Goal: Task Accomplishment & Management: Use online tool/utility

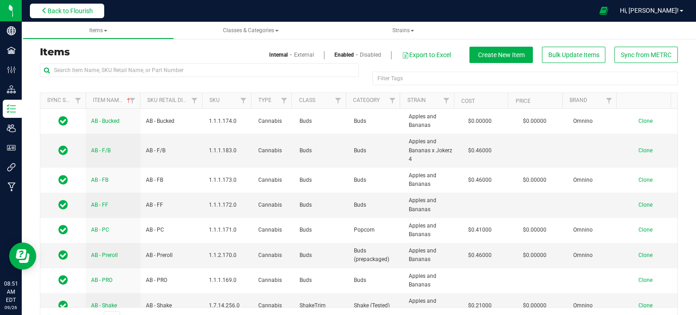
click at [92, 9] on span "Back to Flourish" at bounding box center [70, 10] width 45 height 7
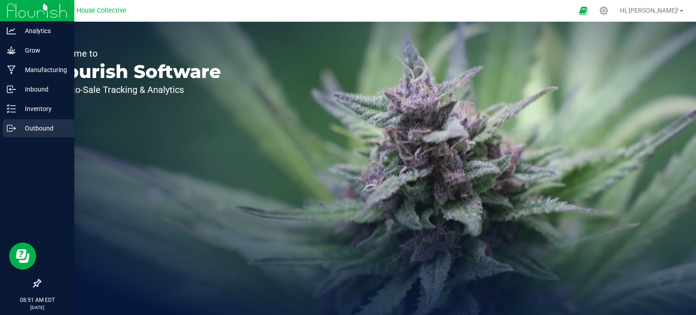
click at [16, 126] on p "Outbound" at bounding box center [43, 128] width 54 height 11
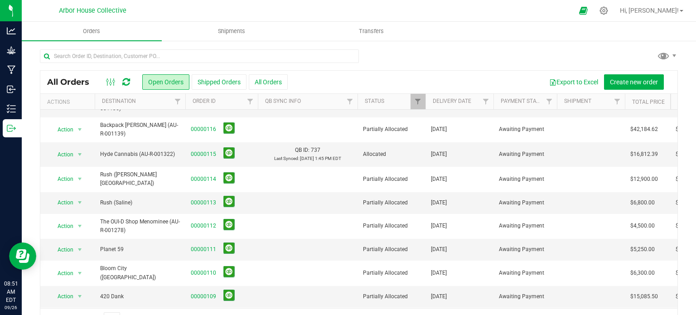
scroll to position [40, 0]
click at [209, 150] on link "00000115" at bounding box center [203, 154] width 25 height 9
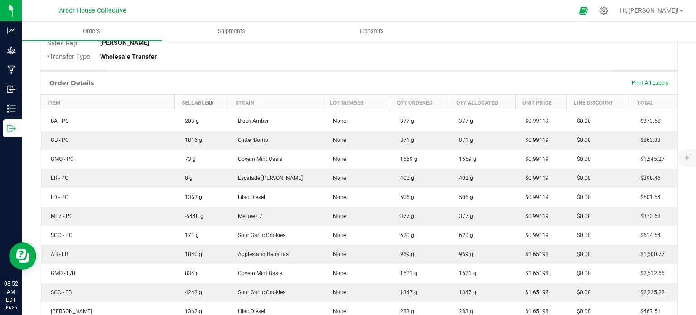
scroll to position [202, 0]
click at [423, 261] on td "969 g" at bounding box center [419, 254] width 59 height 19
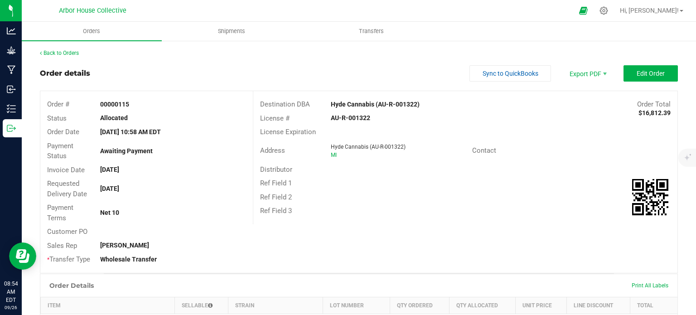
click at [355, 122] on div "AU-R-001322" at bounding box center [394, 118] width 141 height 10
click at [353, 118] on strong "AU-R-001322" at bounding box center [350, 117] width 39 height 7
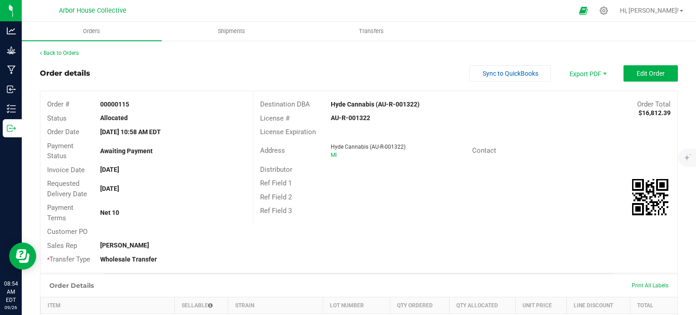
click at [353, 118] on strong "AU-R-001322" at bounding box center [350, 117] width 39 height 7
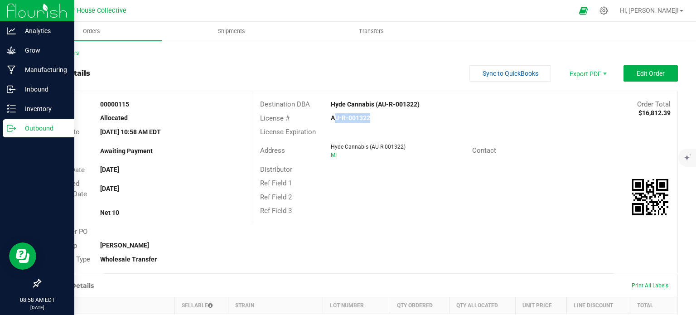
click at [24, 126] on p "Outbound" at bounding box center [43, 128] width 54 height 11
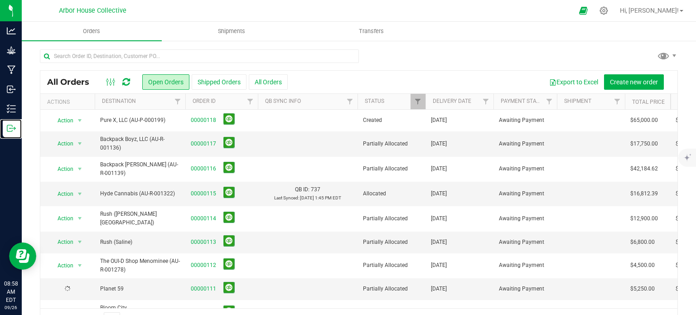
scroll to position [79, 0]
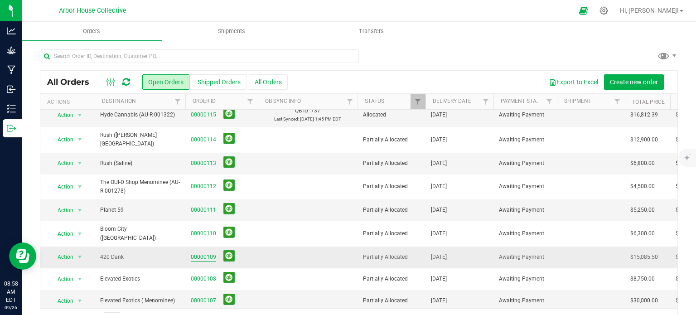
click at [198, 253] on link "00000109" at bounding box center [203, 257] width 25 height 9
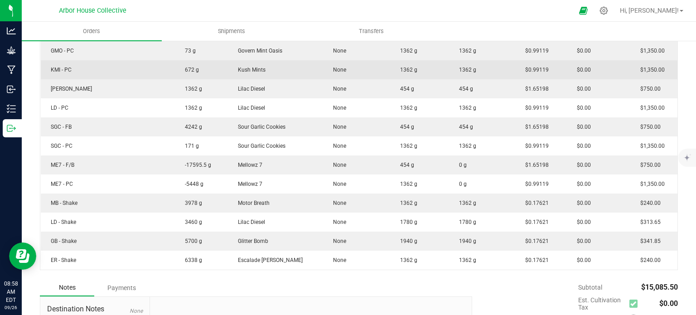
scroll to position [383, 0]
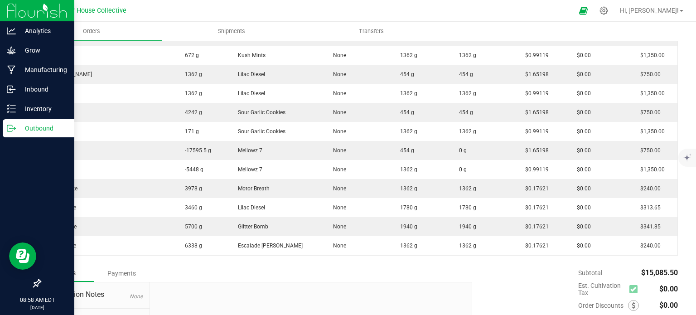
click at [20, 129] on p "Outbound" at bounding box center [43, 128] width 54 height 11
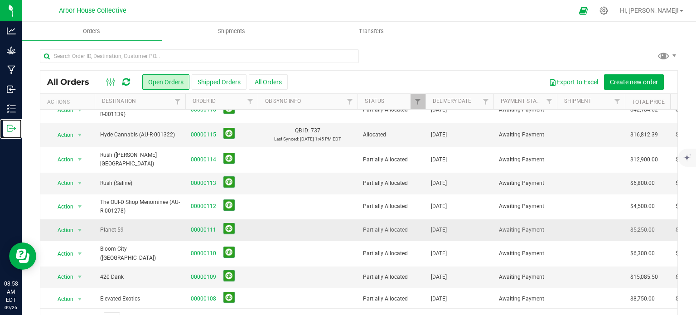
scroll to position [58, 0]
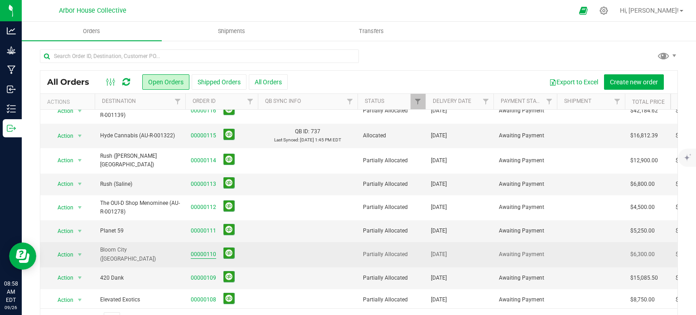
click at [203, 250] on link "00000110" at bounding box center [203, 254] width 25 height 9
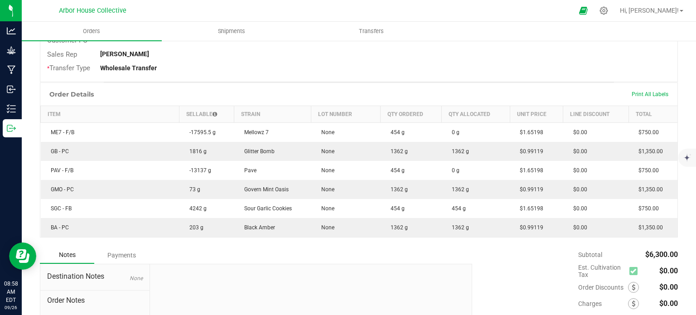
scroll to position [192, 0]
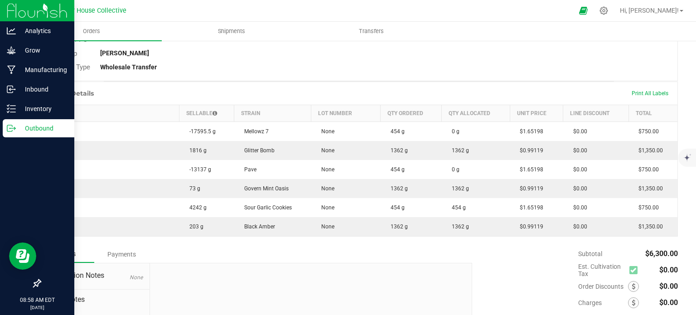
click at [17, 126] on p "Outbound" at bounding box center [43, 128] width 54 height 11
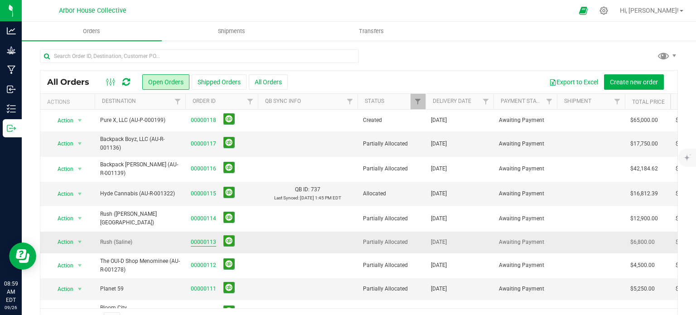
click at [201, 238] on link "00000113" at bounding box center [203, 242] width 25 height 9
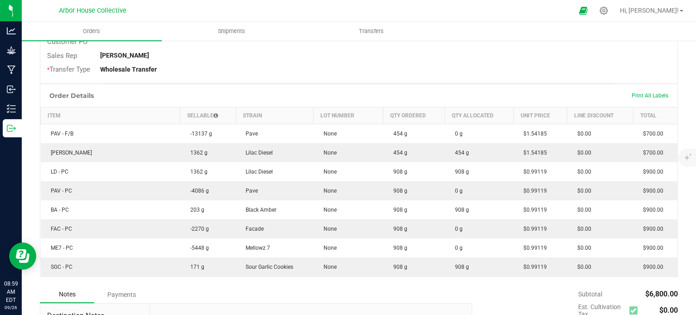
scroll to position [189, 0]
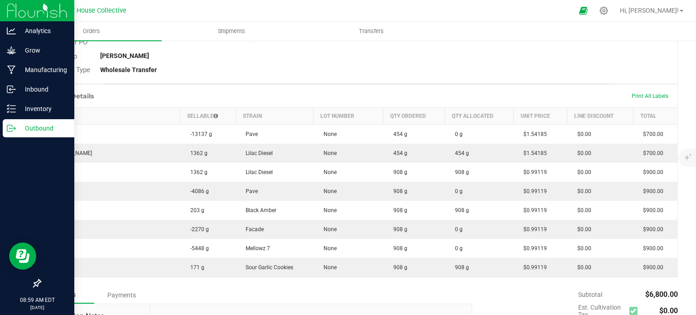
click at [16, 125] on div "Outbound" at bounding box center [39, 128] width 72 height 18
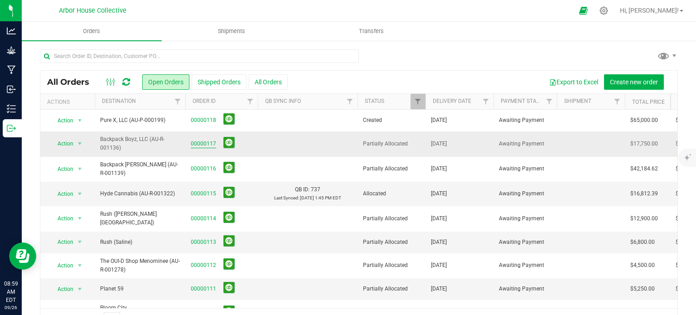
click at [199, 144] on link "00000117" at bounding box center [203, 144] width 25 height 9
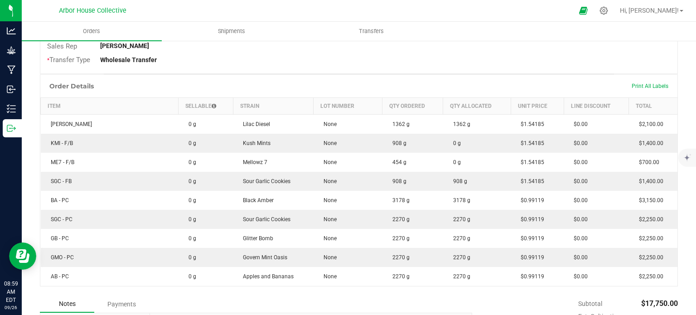
scroll to position [199, 0]
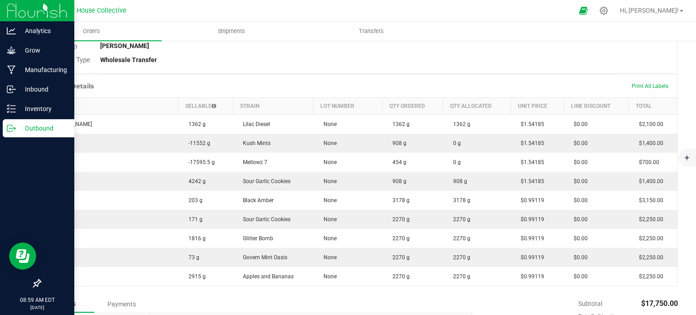
click at [17, 129] on p "Outbound" at bounding box center [43, 128] width 54 height 11
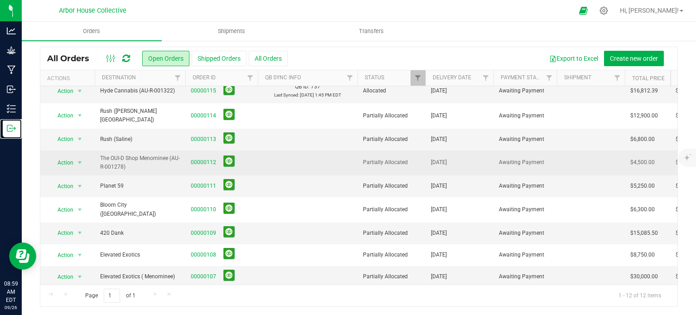
scroll to position [79, 0]
click at [199, 158] on link "00000112" at bounding box center [203, 162] width 25 height 9
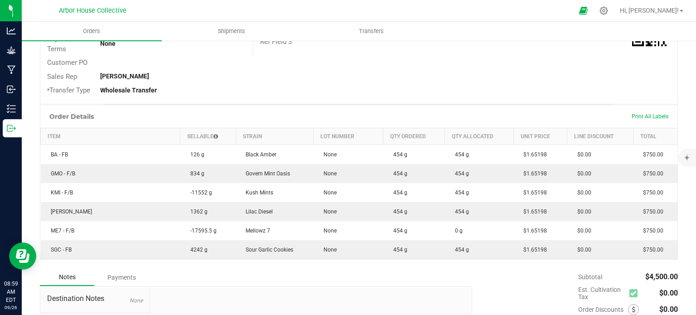
scroll to position [169, 0]
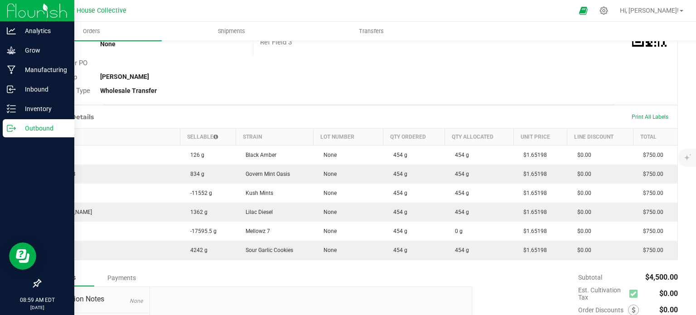
click at [14, 128] on icon at bounding box center [11, 128] width 9 height 9
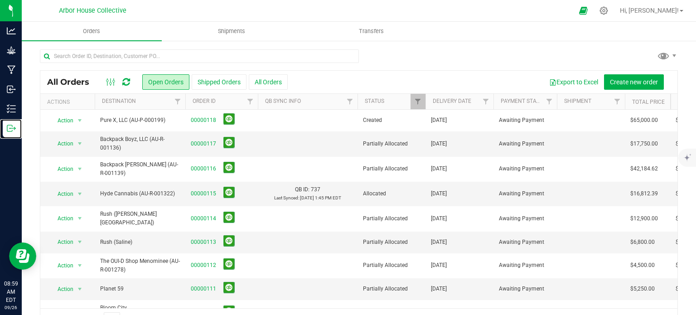
scroll to position [79, 0]
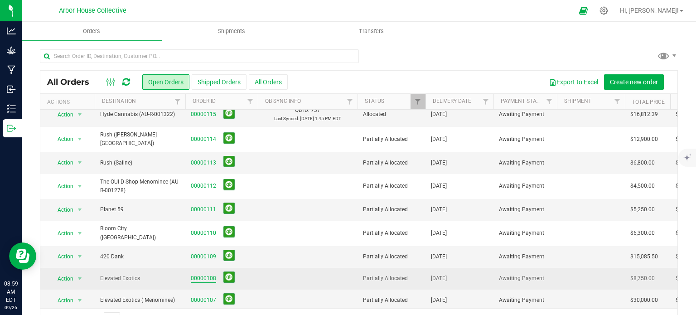
click at [207, 274] on link "00000108" at bounding box center [203, 278] width 25 height 9
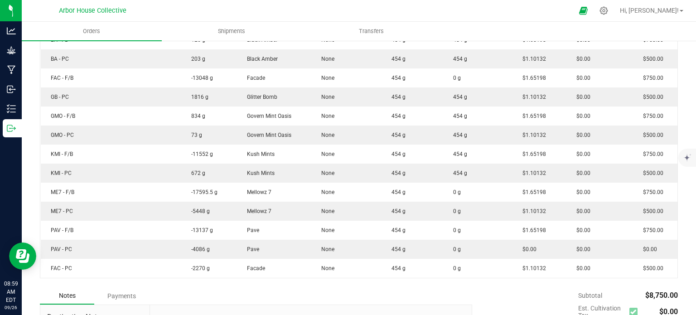
scroll to position [321, 0]
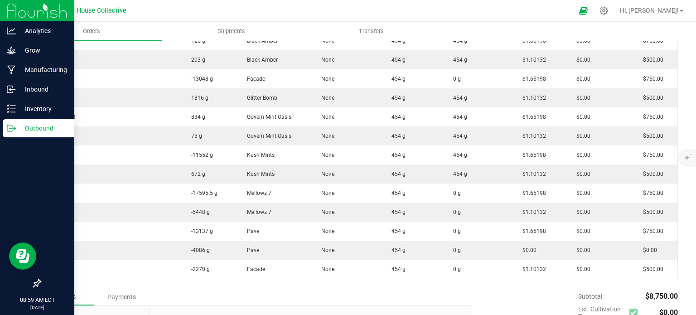
click at [16, 126] on p "Outbound" at bounding box center [43, 128] width 54 height 11
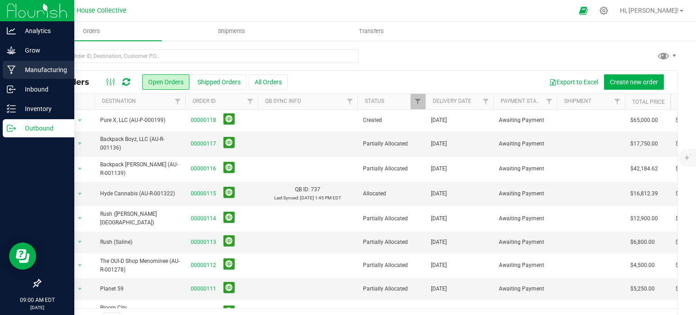
click at [31, 68] on p "Manufacturing" at bounding box center [43, 69] width 54 height 11
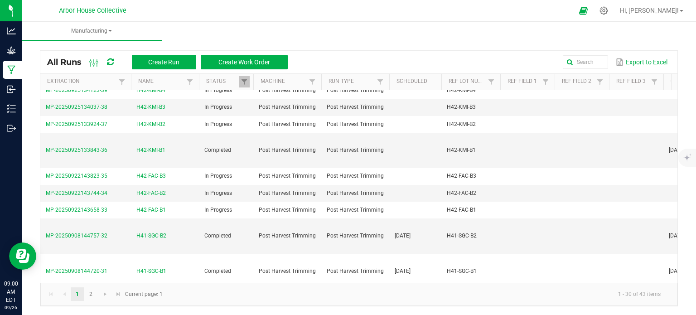
scroll to position [74, 0]
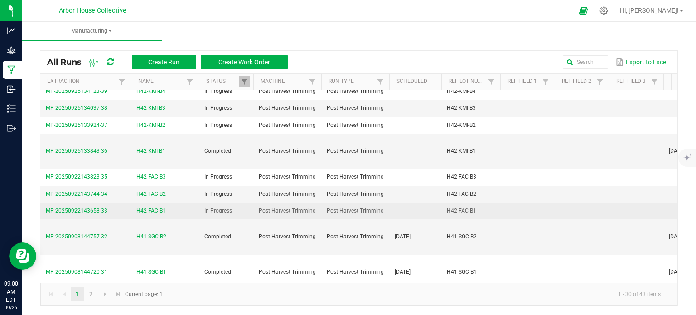
click at [153, 208] on span "H42-FAC-B1" at bounding box center [150, 211] width 29 height 9
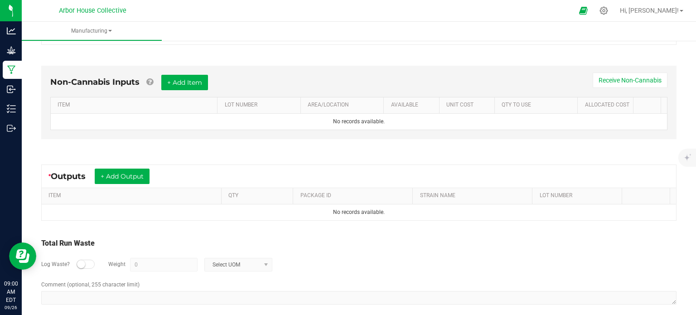
scroll to position [242, 0]
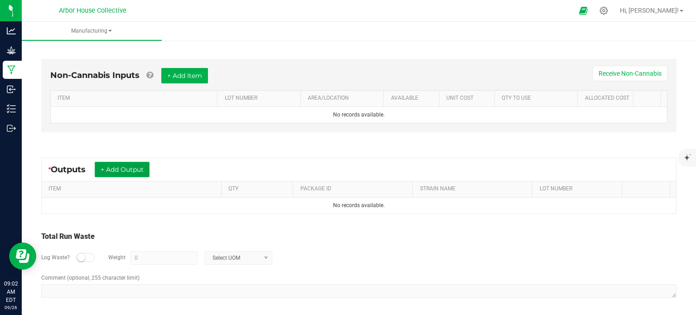
click at [145, 170] on button "+ Add Output" at bounding box center [122, 169] width 55 height 15
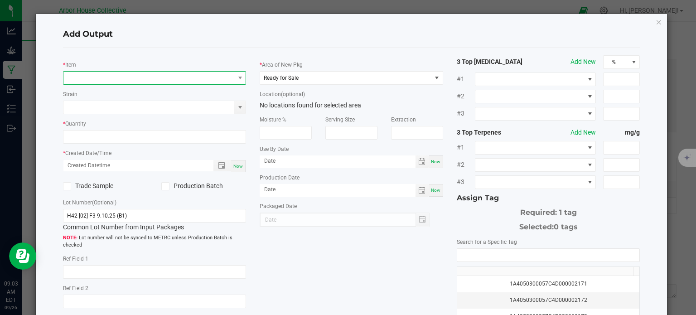
click at [114, 79] on span "NO DATA FOUND" at bounding box center [148, 78] width 171 height 13
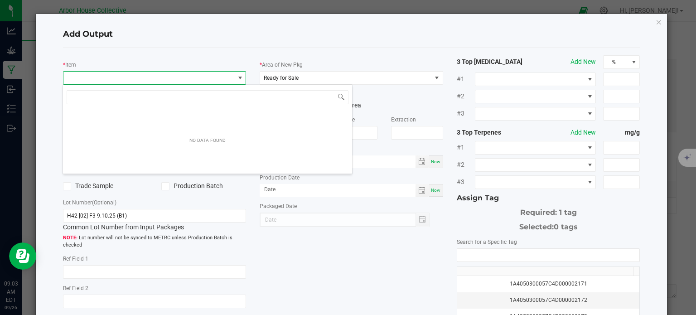
scroll to position [13, 181]
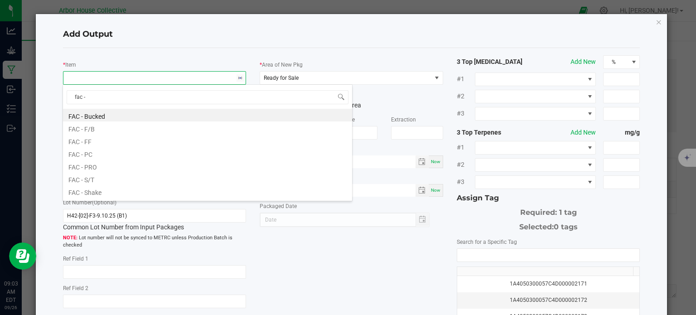
type input "fac - f"
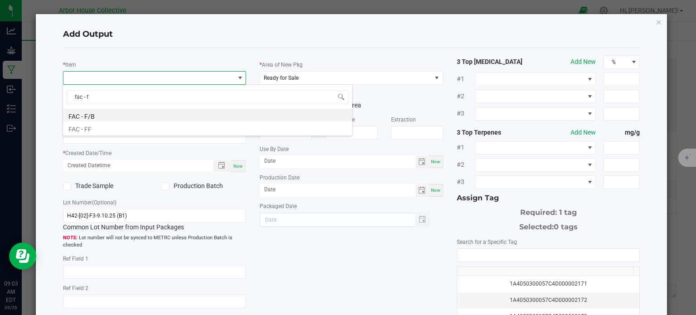
click at [105, 112] on li "FAC - F/B" at bounding box center [207, 115] width 289 height 13
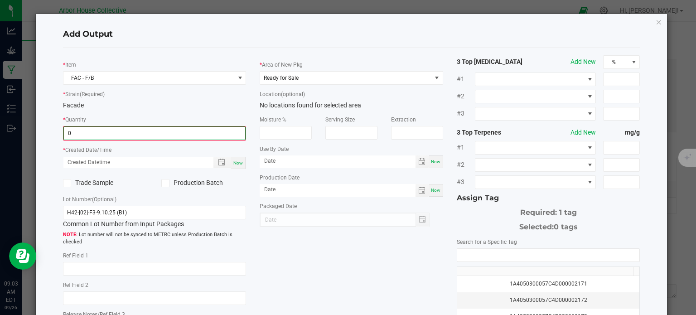
click at [116, 134] on input "0" at bounding box center [155, 133] width 182 height 13
type input "11780.0000 g"
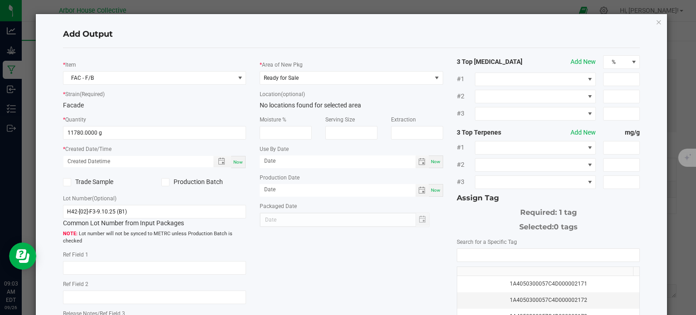
click at [233, 160] on span "Now" at bounding box center [238, 162] width 10 height 5
type input "[DATE] 9:03 AM"
type input "[DATE]"
click at [308, 79] on span "Ready for Sale" at bounding box center [345, 78] width 171 height 13
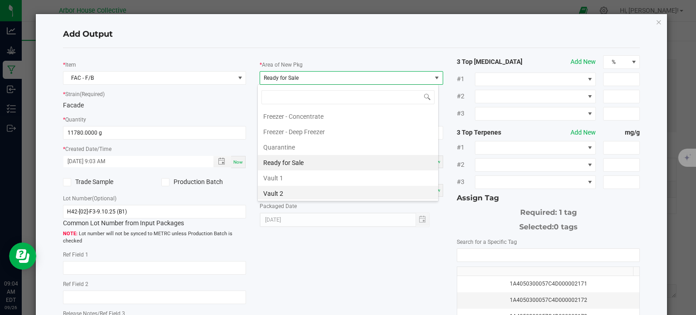
click at [287, 186] on li "Vault 2" at bounding box center [348, 193] width 180 height 15
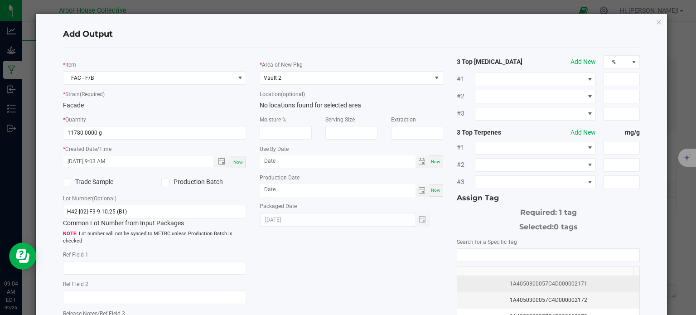
click at [474, 280] on div "1A4050300057C4D000002171" at bounding box center [549, 284] width 172 height 9
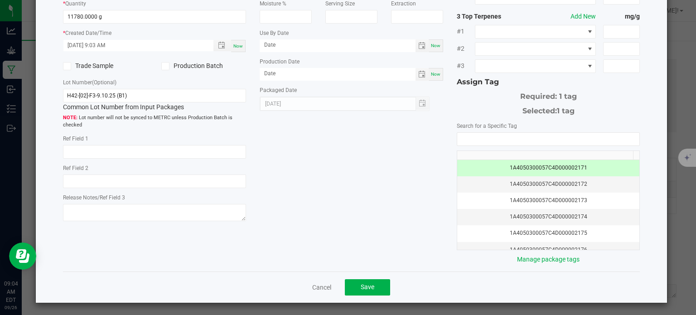
scroll to position [116, 0]
click at [377, 283] on button "Save" at bounding box center [367, 287] width 45 height 16
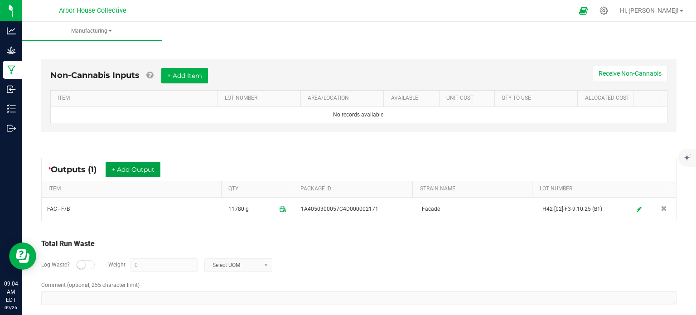
click at [129, 165] on button "+ Add Output" at bounding box center [133, 169] width 55 height 15
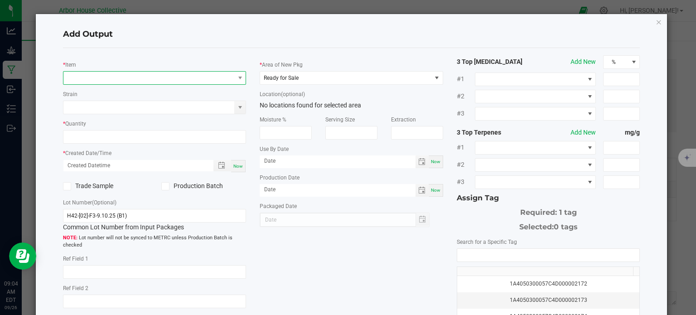
click at [106, 78] on span "NO DATA FOUND" at bounding box center [148, 78] width 171 height 13
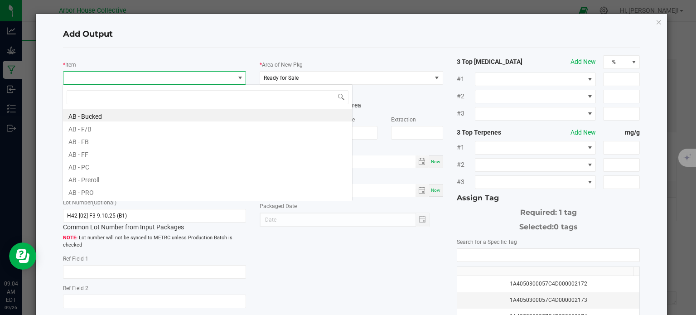
scroll to position [13, 181]
type input "fac - p"
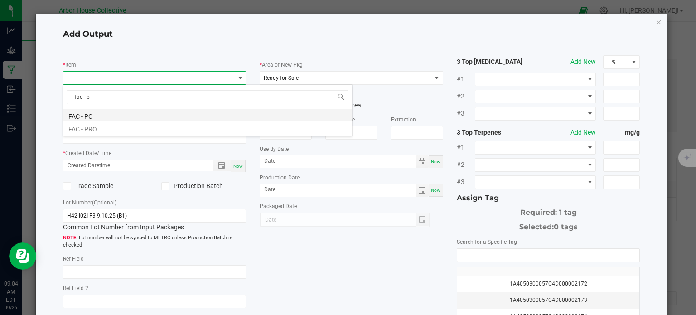
click at [97, 116] on li "FAC - PC" at bounding box center [207, 115] width 289 height 13
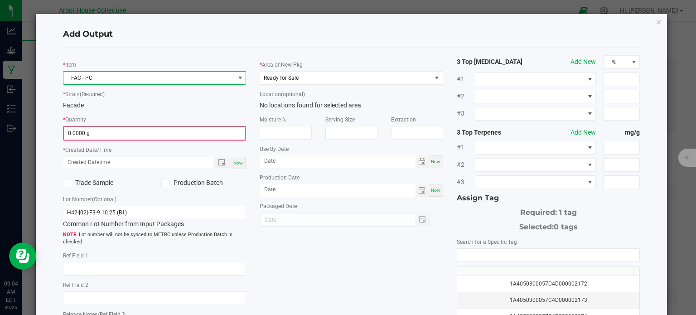
click at [100, 130] on input "0.0000 g" at bounding box center [155, 133] width 182 height 13
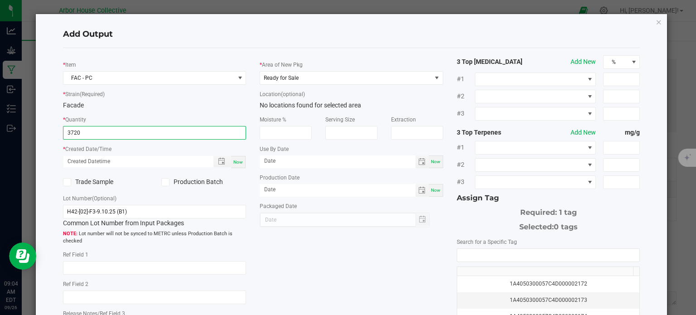
type input "3720.0000 g"
click at [243, 162] on div "Now" at bounding box center [238, 162] width 15 height 12
type input "[DATE] 9:04 AM"
type input "[DATE]"
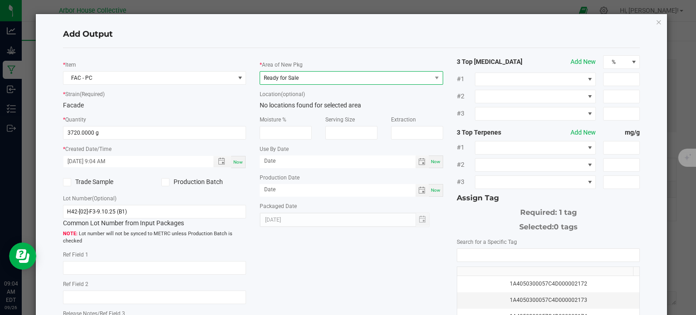
click at [421, 75] on span "Ready for Sale" at bounding box center [345, 78] width 171 height 13
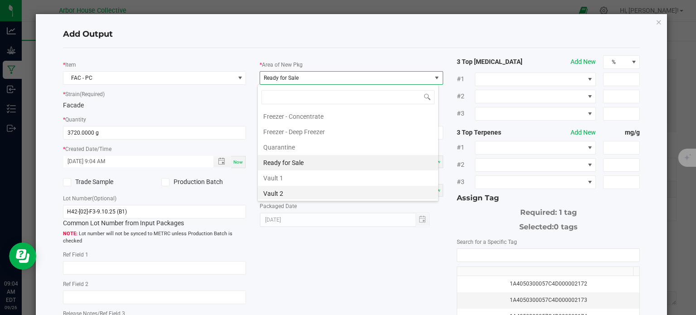
click at [315, 186] on li "Vault 2" at bounding box center [348, 193] width 180 height 15
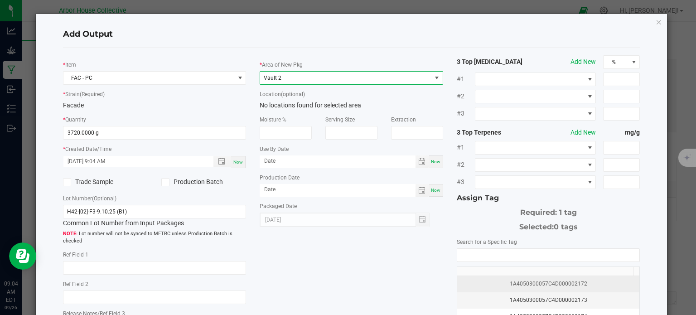
click at [510, 285] on div "1A4050300057C4D000002172" at bounding box center [549, 284] width 172 height 9
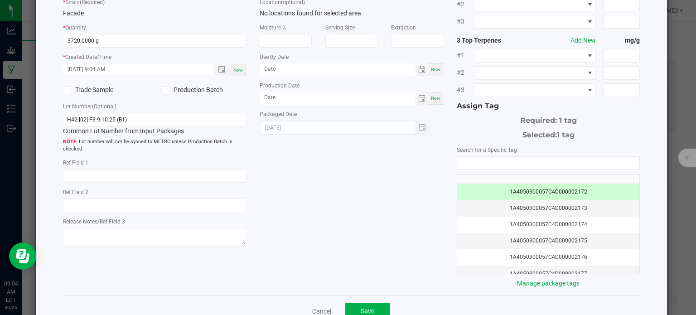
scroll to position [116, 0]
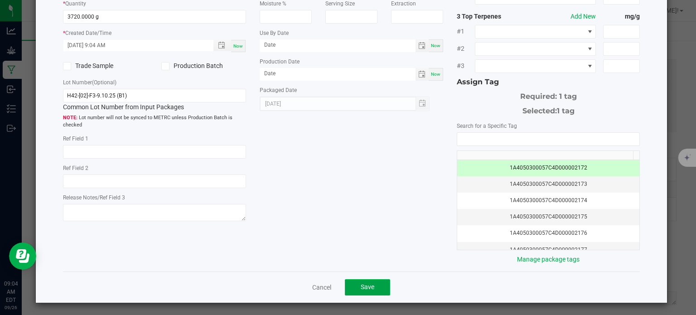
click at [356, 282] on button "Save" at bounding box center [367, 287] width 45 height 16
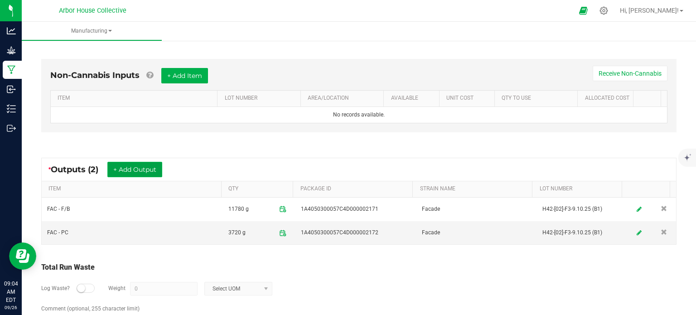
click at [147, 168] on button "+ Add Output" at bounding box center [134, 169] width 55 height 15
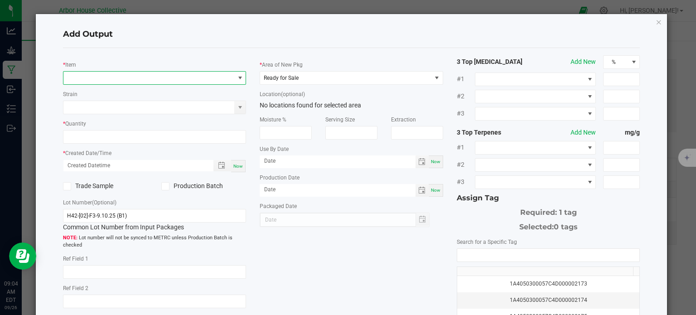
click at [148, 76] on span "NO DATA FOUND" at bounding box center [148, 78] width 171 height 13
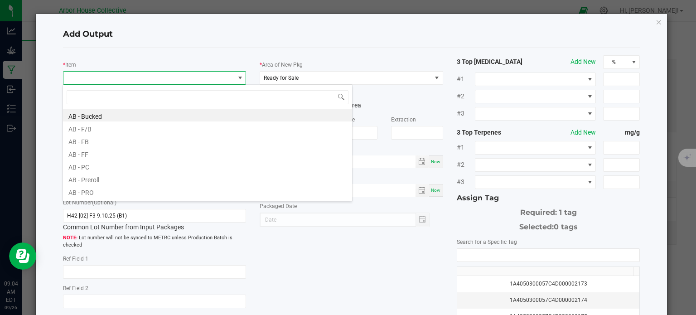
scroll to position [13, 181]
type input "fac - s"
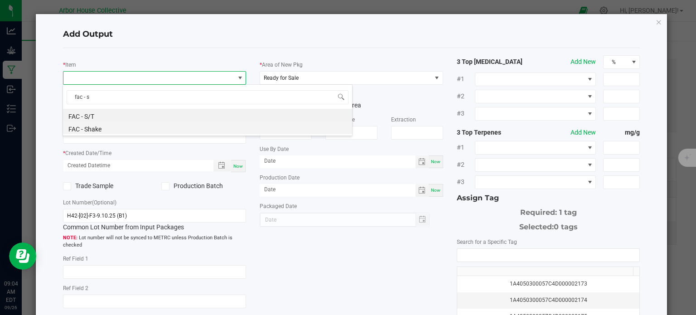
click at [112, 130] on li "FAC - Shake" at bounding box center [207, 127] width 289 height 13
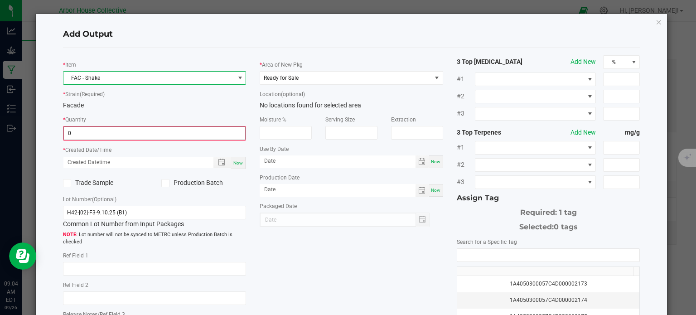
click at [112, 134] on input "0" at bounding box center [155, 133] width 182 height 13
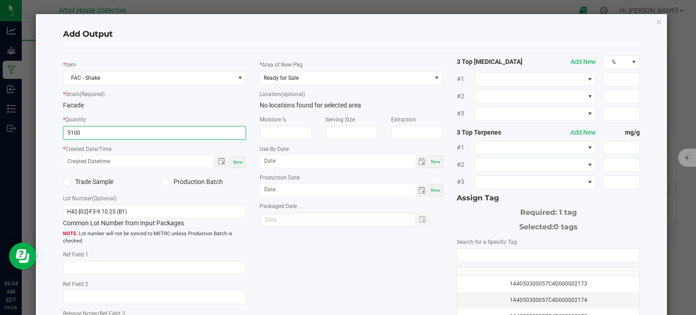
click at [236, 161] on span "Now" at bounding box center [238, 162] width 10 height 5
type input "5100.0000 g"
type input "[DATE] 9:04 AM"
type input "[DATE]"
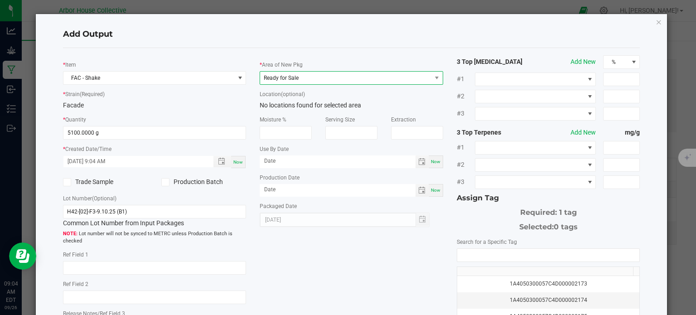
click at [296, 77] on span "Ready for Sale" at bounding box center [345, 78] width 171 height 13
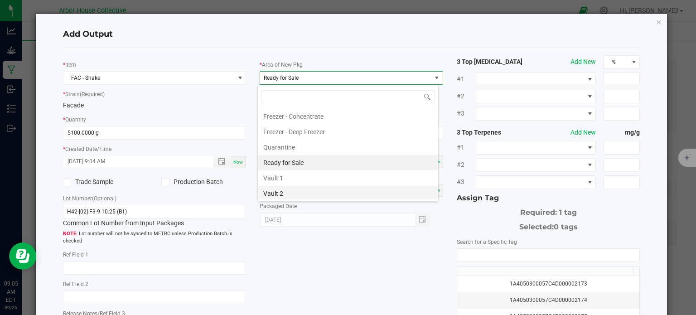
click at [289, 189] on li "Vault 2" at bounding box center [348, 193] width 180 height 15
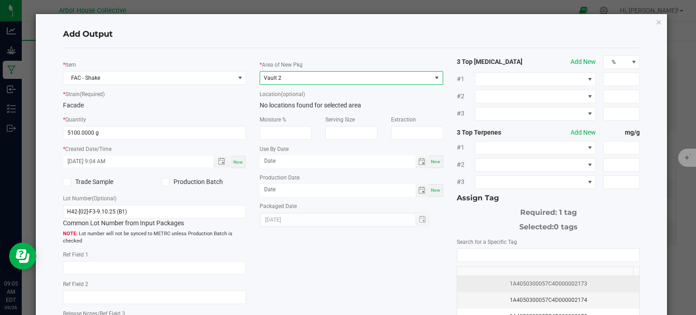
click at [524, 285] on div "1A4050300057C4D000002173" at bounding box center [549, 284] width 172 height 9
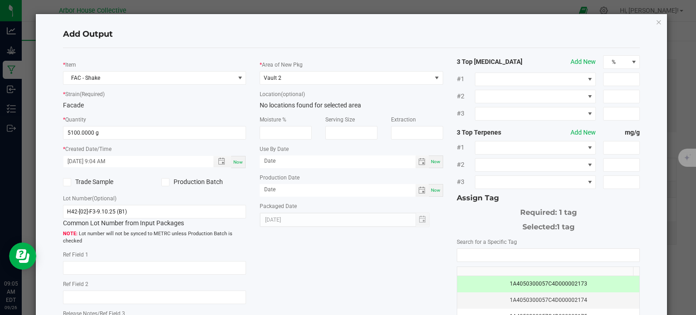
scroll to position [116, 0]
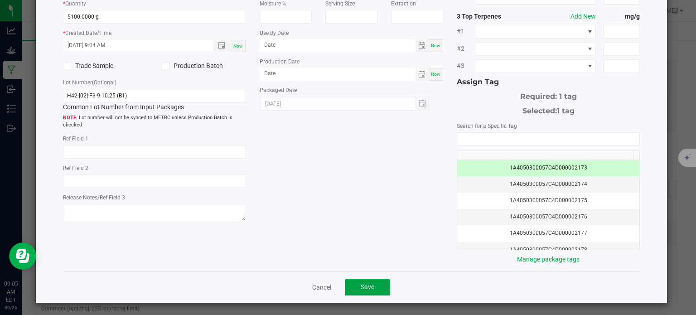
click at [366, 285] on span "Save" at bounding box center [368, 286] width 14 height 7
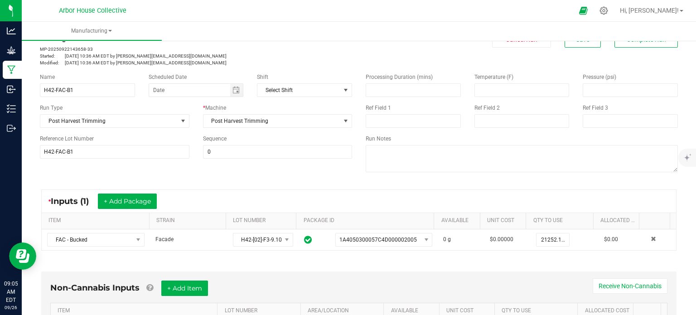
scroll to position [29, 0]
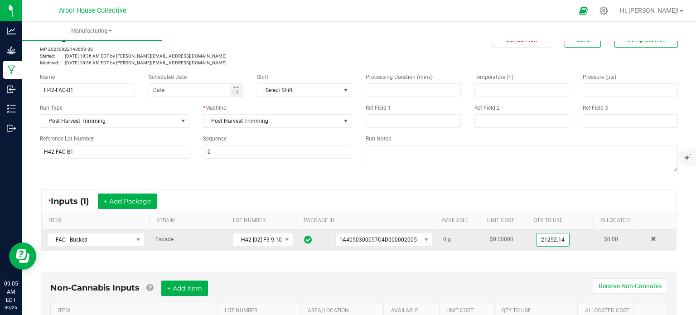
click at [537, 241] on input "21252.14" at bounding box center [553, 239] width 33 height 13
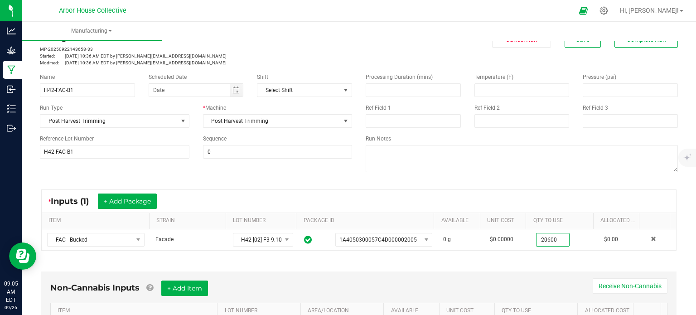
type input "20600.0000 g"
click at [499, 263] on div "Non-Cannabis Inputs + Add Item Receive Non-Cannabis ITEM LOT NUMBER AREA/LOCATI…" at bounding box center [359, 310] width 652 height 103
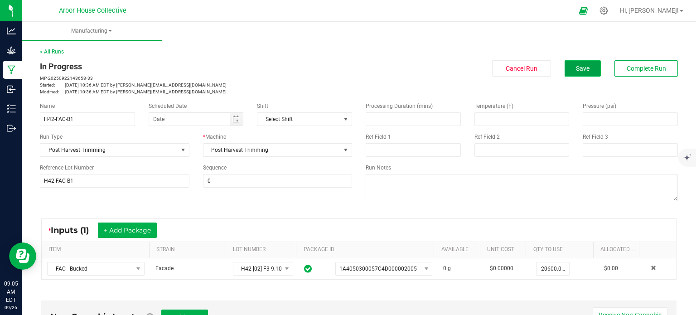
click at [567, 68] on button "Save" at bounding box center [583, 68] width 36 height 16
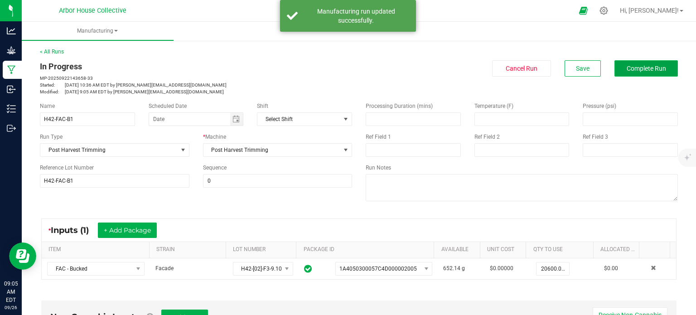
click at [643, 71] on span "Complete Run" at bounding box center [646, 68] width 39 height 7
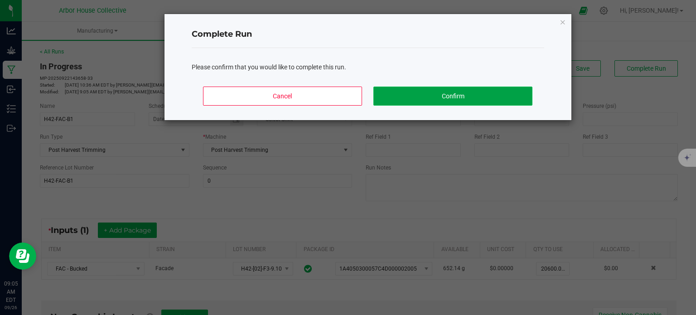
click at [393, 93] on button "Confirm" at bounding box center [453, 96] width 159 height 19
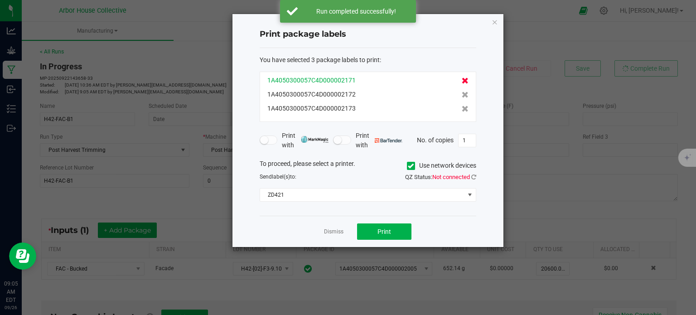
click at [462, 79] on icon at bounding box center [465, 81] width 7 height 6
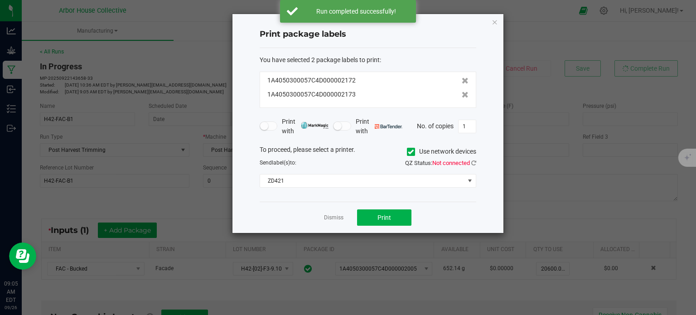
click at [462, 79] on icon at bounding box center [465, 81] width 7 height 6
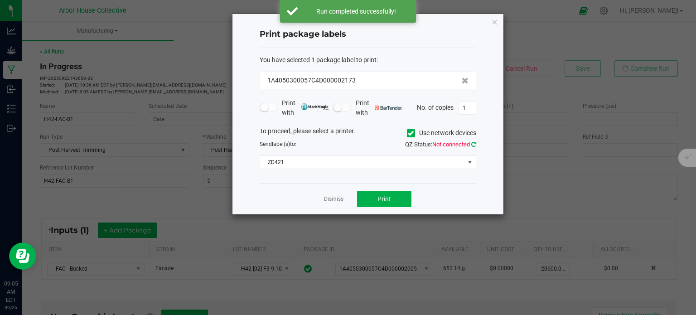
click at [475, 144] on icon at bounding box center [473, 144] width 5 height 6
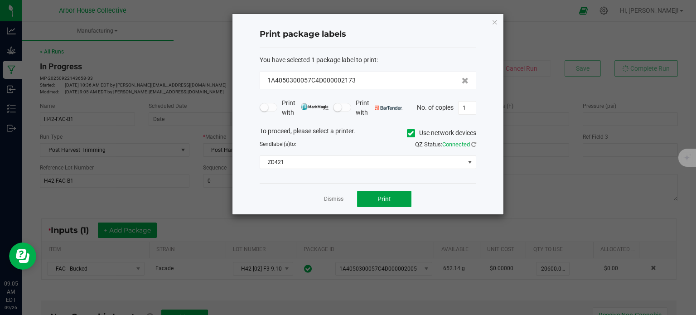
click at [400, 199] on button "Print" at bounding box center [384, 199] width 54 height 16
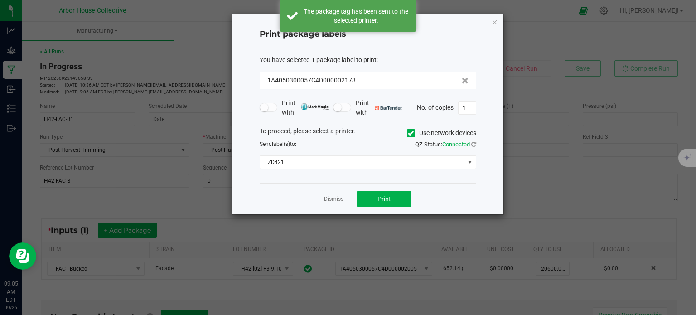
click at [326, 200] on link "Dismiss" at bounding box center [333, 199] width 19 height 8
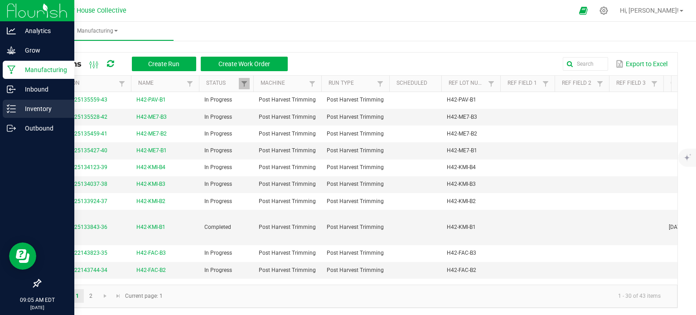
click at [12, 110] on icon at bounding box center [11, 108] width 9 height 9
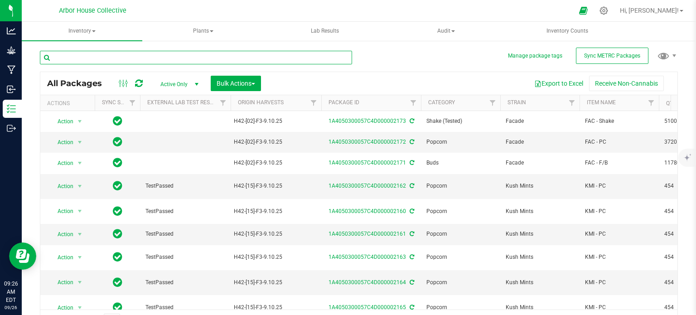
click at [87, 54] on input "text" at bounding box center [196, 58] width 312 height 14
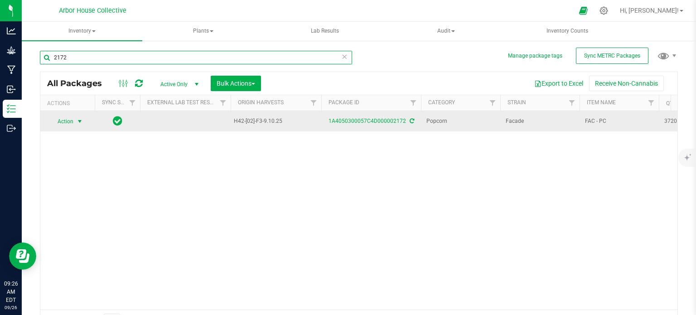
type input "2172"
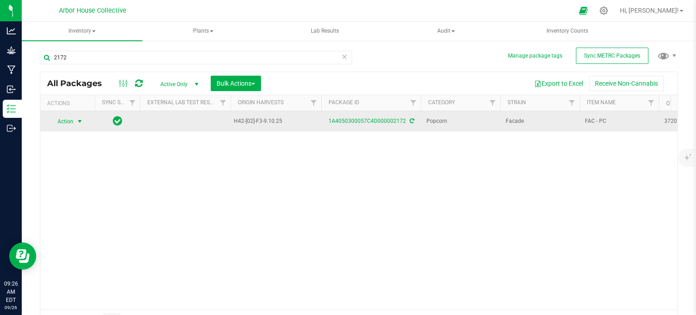
click at [80, 121] on span "select" at bounding box center [79, 121] width 7 height 7
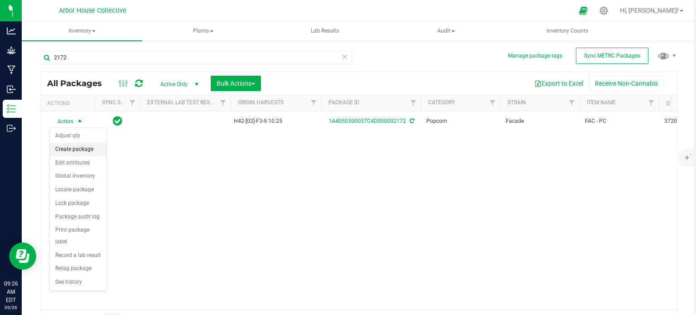
click at [88, 151] on li "Create package" at bounding box center [78, 150] width 57 height 14
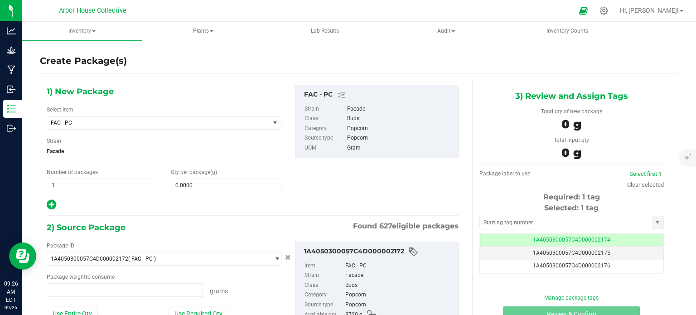
type input "0.0000 g"
click at [141, 186] on span "1 1" at bounding box center [102, 186] width 111 height 14
type input "9"
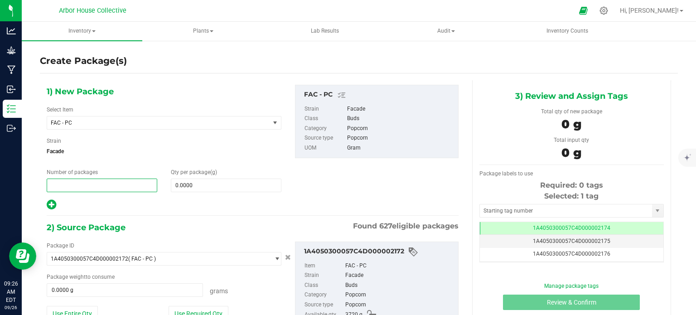
type input "8"
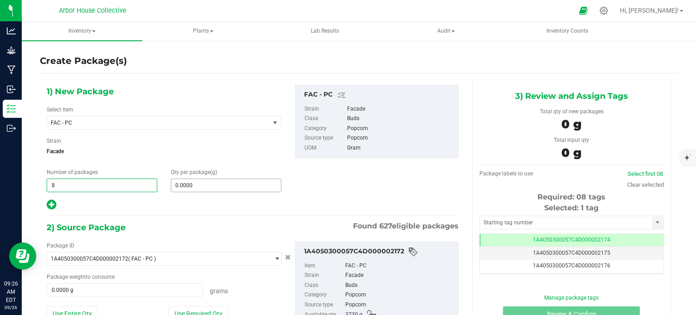
type input "8"
click at [180, 183] on span at bounding box center [226, 186] width 111 height 14
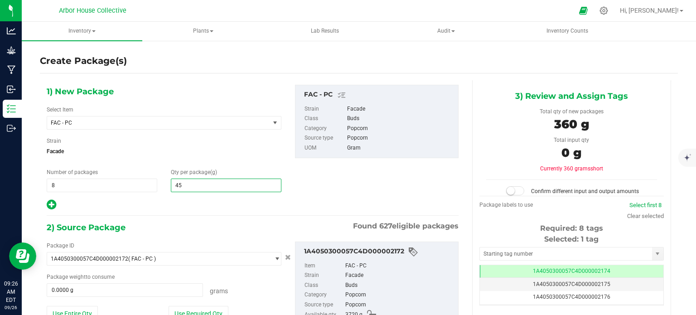
type input "454"
type input "454.0000"
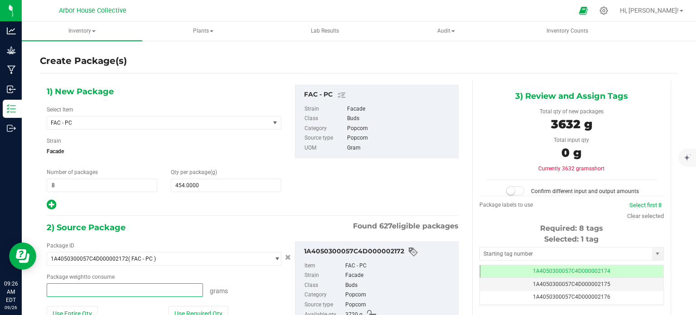
click at [120, 288] on span at bounding box center [125, 290] width 156 height 14
type input "3632"
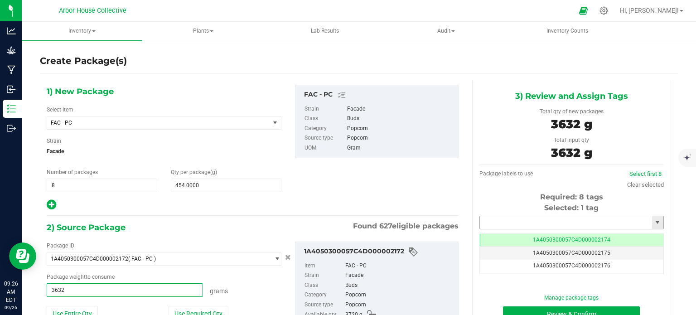
type input "3632.0000 g"
click at [503, 221] on input "text" at bounding box center [566, 222] width 172 height 13
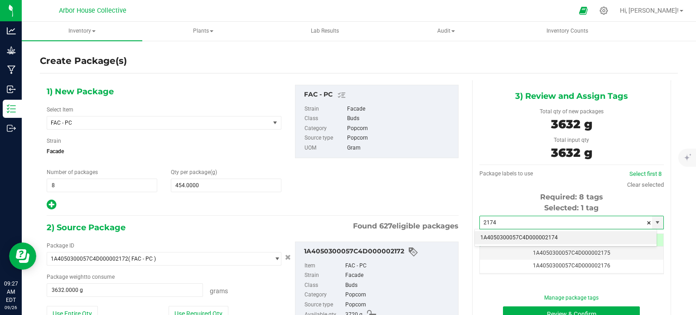
click at [513, 236] on li "1A4050300057C4D000002174" at bounding box center [566, 238] width 182 height 14
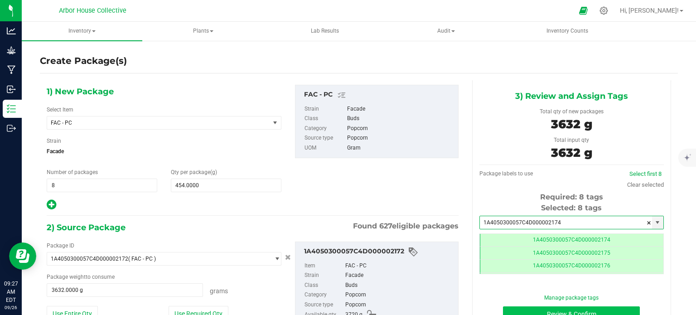
type input "1A4050300057C4D000002174"
click at [514, 309] on button "Review & Confirm" at bounding box center [571, 313] width 137 height 15
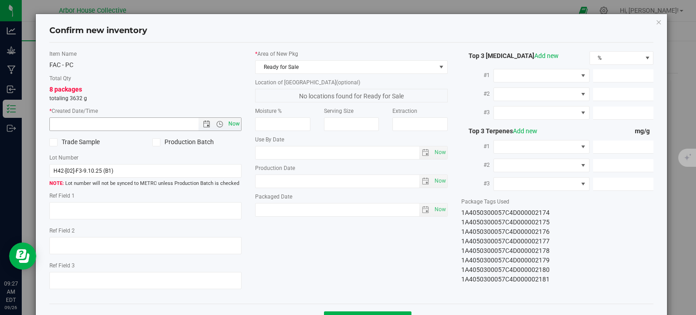
click at [229, 120] on span "Now" at bounding box center [234, 123] width 15 height 13
type input "[DATE] 9:27 AM"
click at [439, 212] on span "Now" at bounding box center [439, 209] width 15 height 13
type input "[DATE]"
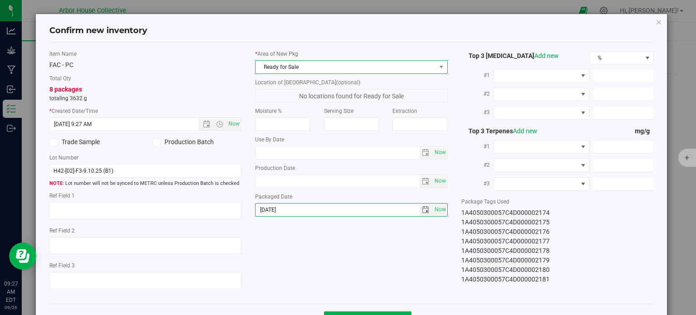
click at [336, 68] on span "Ready for Sale" at bounding box center [346, 67] width 180 height 13
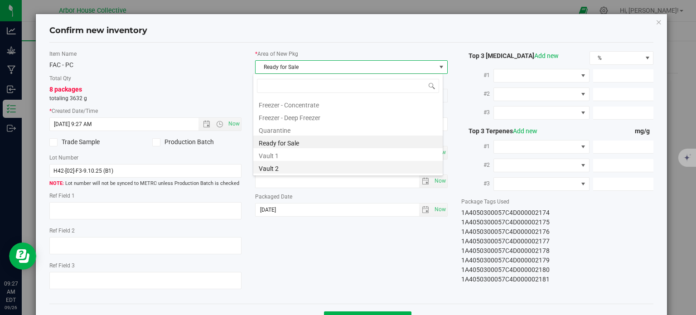
click at [296, 169] on li "Vault 2" at bounding box center [347, 167] width 189 height 13
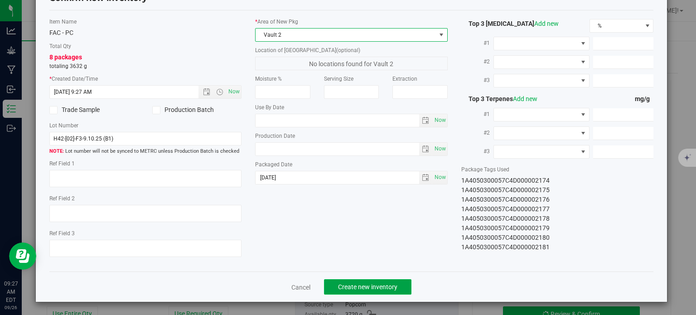
click at [364, 286] on span "Create new inventory" at bounding box center [367, 286] width 59 height 7
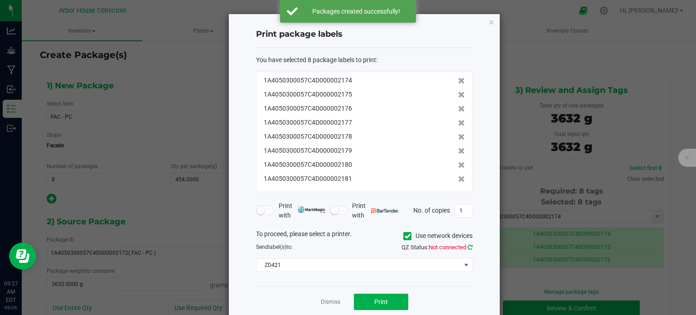
click at [471, 248] on icon at bounding box center [470, 247] width 5 height 6
click at [376, 298] on span "Print" at bounding box center [381, 301] width 14 height 7
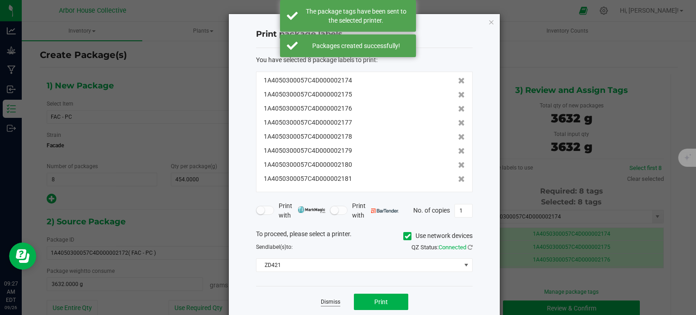
click at [326, 301] on link "Dismiss" at bounding box center [330, 302] width 19 height 8
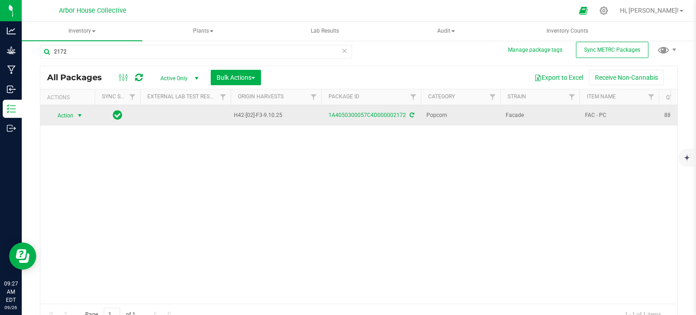
click at [78, 115] on span "select" at bounding box center [79, 115] width 7 height 7
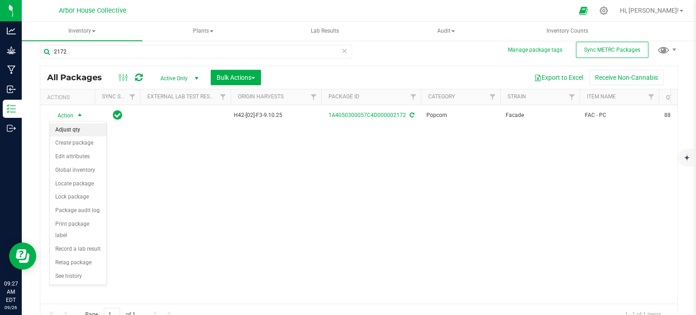
click at [80, 129] on li "Adjust qty" at bounding box center [78, 130] width 57 height 14
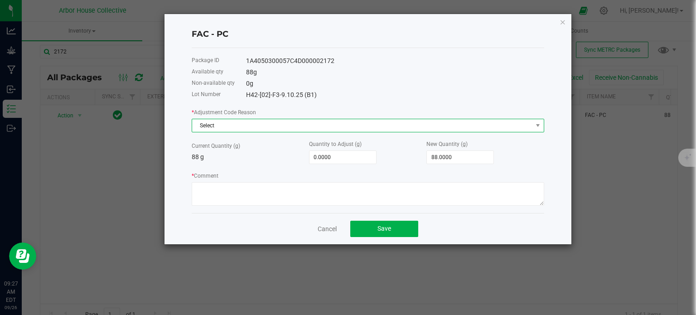
click at [230, 126] on span "Select" at bounding box center [362, 125] width 340 height 13
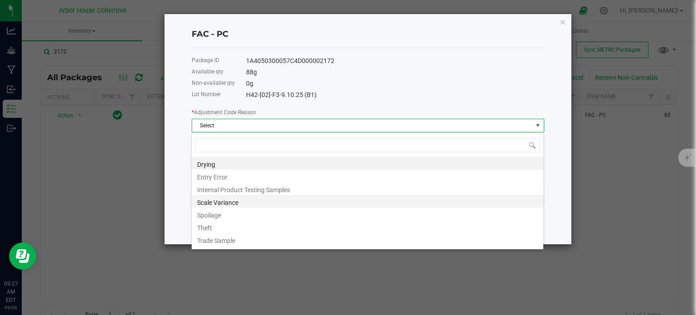
click at [231, 202] on li "Scale Variance" at bounding box center [368, 201] width 352 height 13
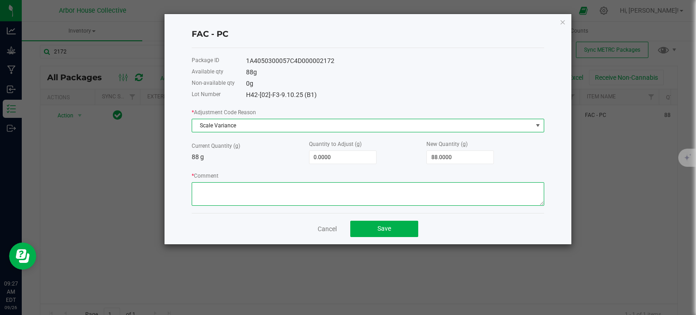
click at [227, 189] on textarea "* Comment" at bounding box center [368, 194] width 353 height 24
type textarea "Scale Variance"
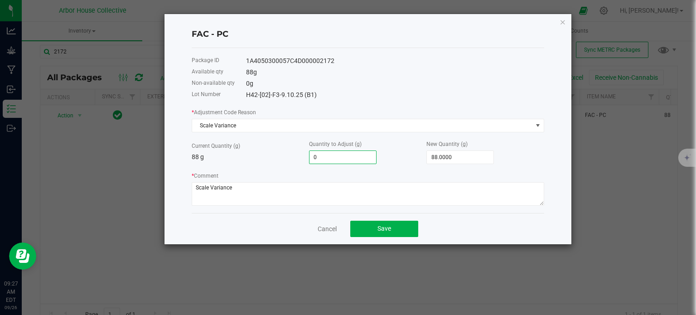
click at [357, 152] on input "0" at bounding box center [343, 157] width 67 height 13
type input "-2"
type input "86.0000"
type input "-2.0000"
click at [374, 226] on button "Save" at bounding box center [384, 229] width 68 height 16
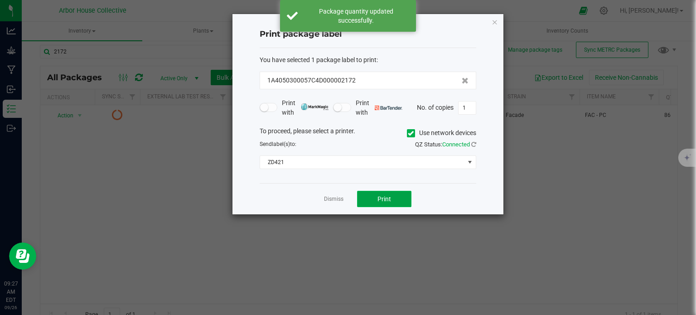
click at [381, 195] on span "Print" at bounding box center [385, 198] width 14 height 7
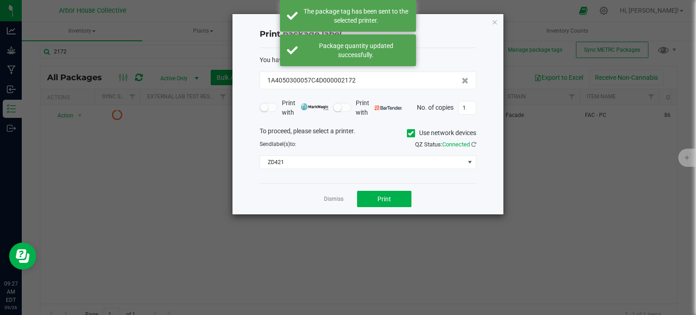
click at [329, 199] on link "Dismiss" at bounding box center [333, 199] width 19 height 8
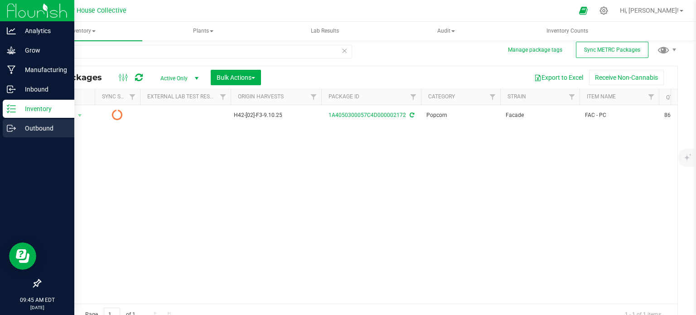
click at [11, 125] on icon at bounding box center [11, 128] width 9 height 9
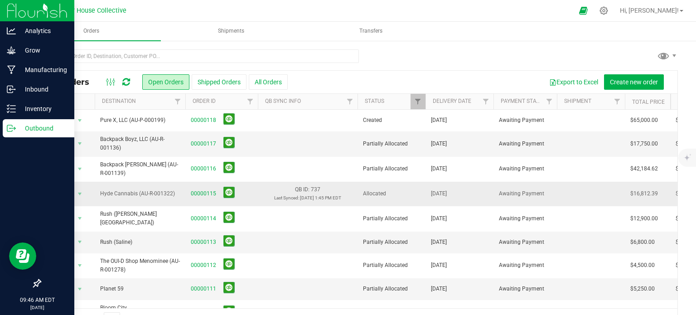
click at [164, 195] on span "Hyde Cannabis (AU-R-001322)" at bounding box center [140, 193] width 80 height 9
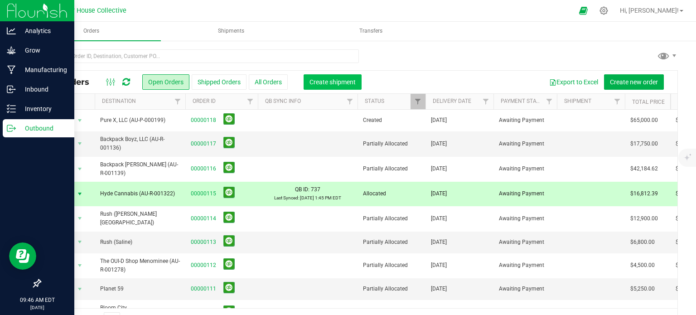
click at [321, 83] on span "Create shipment" at bounding box center [333, 81] width 46 height 7
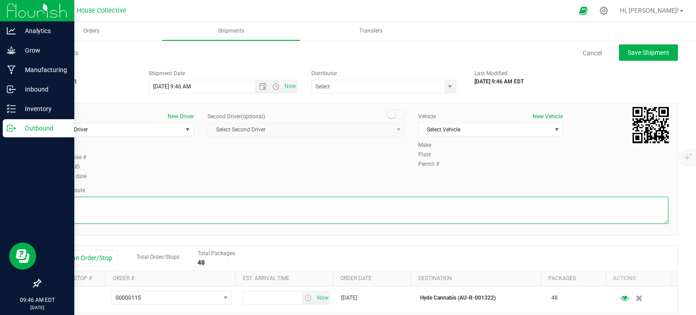
click at [83, 204] on textarea at bounding box center [358, 210] width 619 height 27
paste textarea "Head southeast toward [PERSON_NAME] 115 ft Turn right onto [PERSON_NAME]  499 …"
click at [275, 85] on span "Open the time view" at bounding box center [275, 86] width 7 height 7
type textarea "Head southeast toward [PERSON_NAME] 115 ft Turn right onto [PERSON_NAME]  499 …"
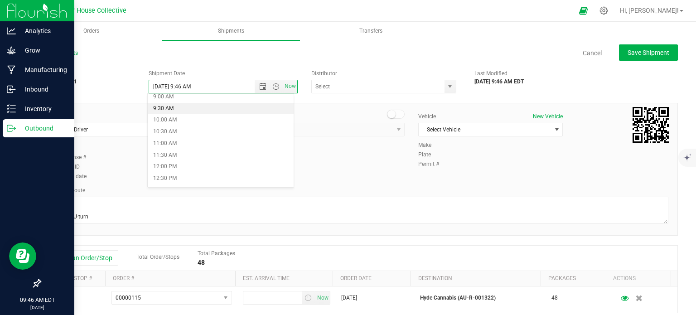
scroll to position [230, 0]
click at [196, 152] on li "12:00 PM" at bounding box center [221, 151] width 146 height 12
type input "[DATE] 12:00 PM"
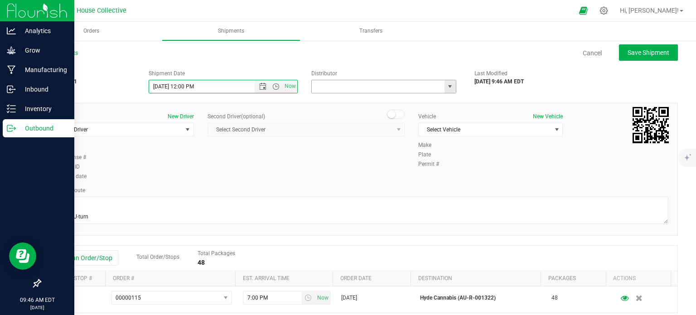
click at [417, 90] on input "text" at bounding box center [376, 86] width 129 height 13
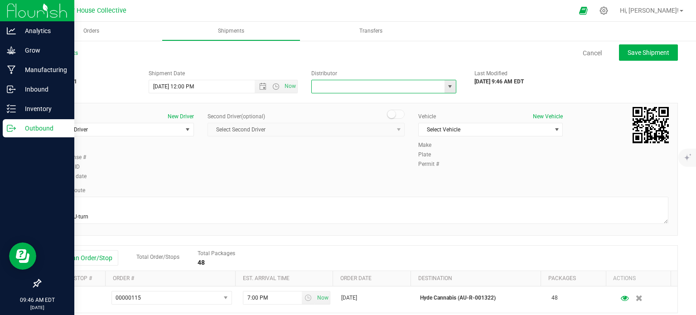
click at [446, 88] on span "select" at bounding box center [449, 86] width 7 height 7
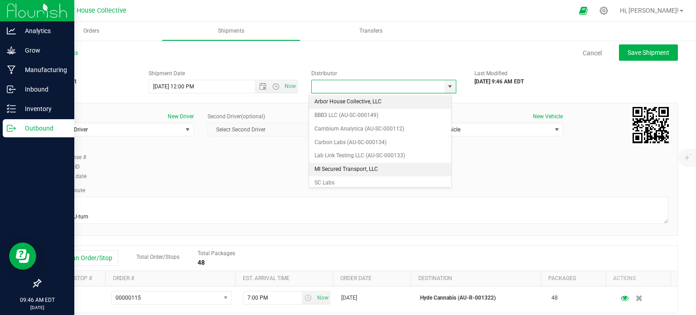
click at [362, 167] on li "MI Secured Transport, LLC" at bounding box center [380, 170] width 142 height 14
type input "MI Secured Transport, LLC"
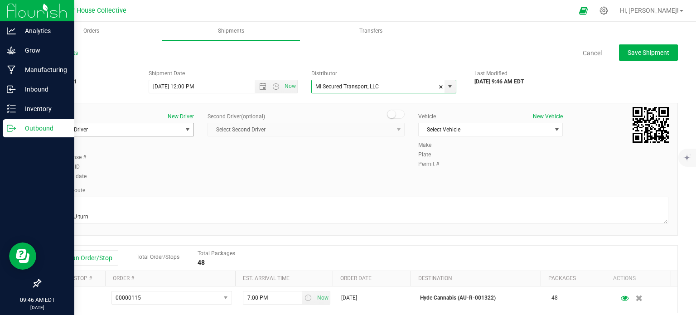
click at [187, 130] on span "select" at bounding box center [187, 129] width 7 height 7
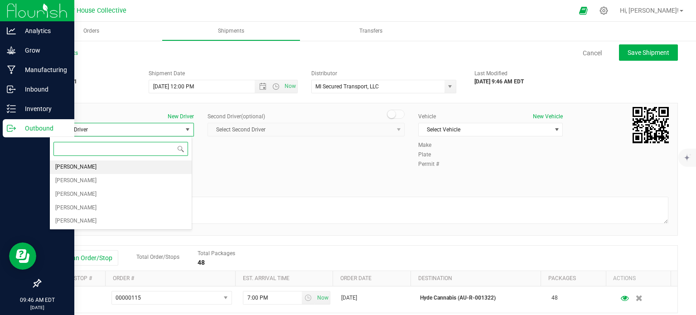
click at [154, 165] on li "[PERSON_NAME]" at bounding box center [121, 167] width 142 height 14
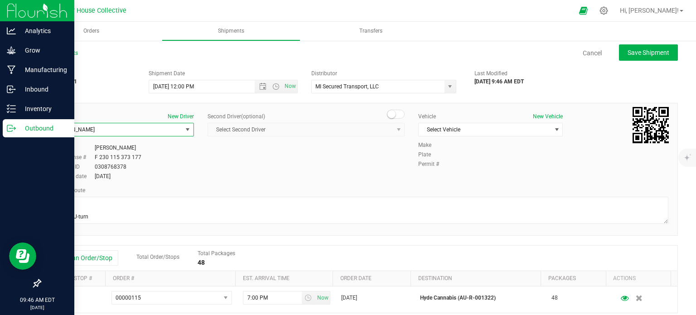
click at [188, 128] on span "select" at bounding box center [187, 129] width 7 height 7
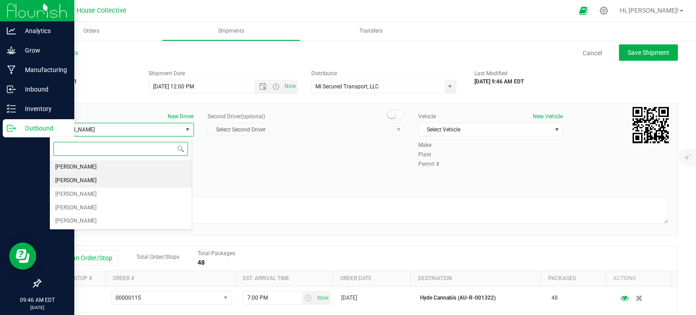
click at [147, 180] on li "[PERSON_NAME]" at bounding box center [121, 181] width 142 height 14
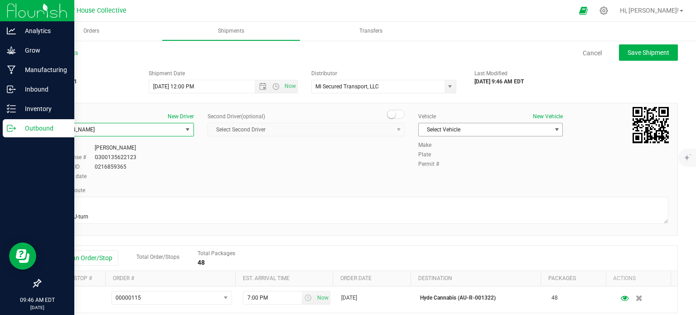
click at [481, 128] on span "Select Vehicle" at bounding box center [485, 129] width 132 height 13
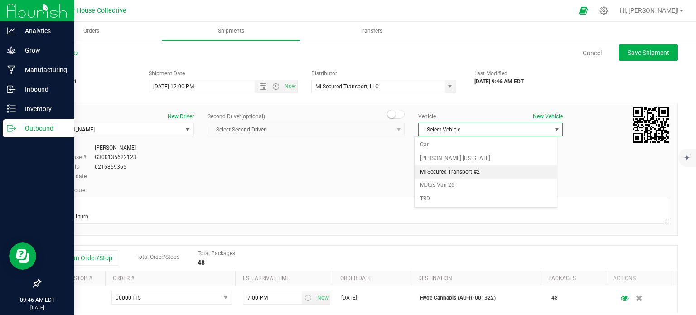
click at [481, 172] on li "MI Secured Transport #2" at bounding box center [486, 172] width 142 height 14
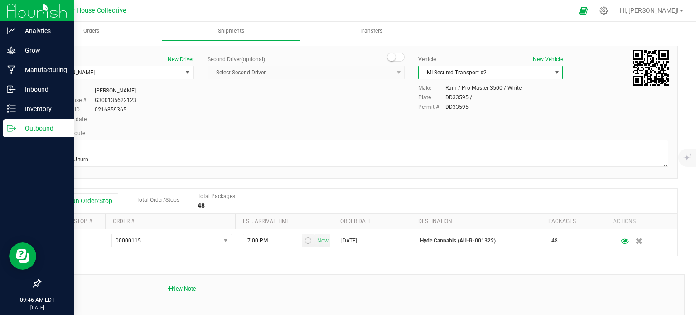
scroll to position [0, 0]
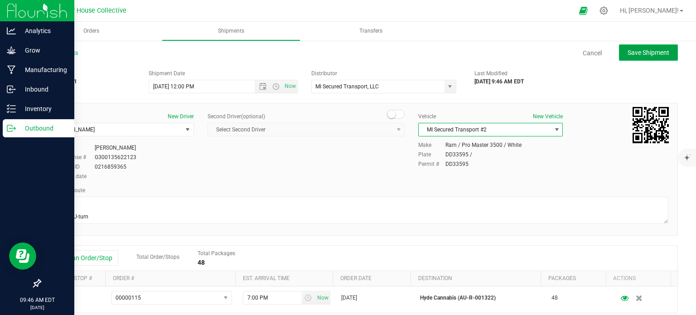
click at [654, 49] on span "Save Shipment" at bounding box center [649, 52] width 42 height 7
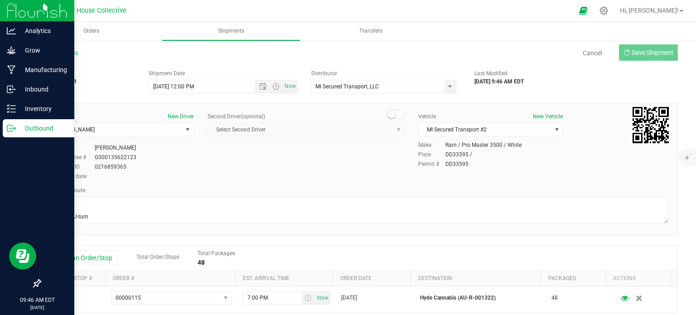
type input "[DATE] 4:00 PM"
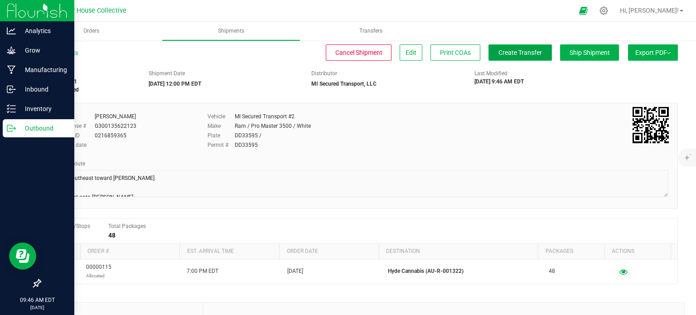
click at [510, 50] on span "Create Transfer" at bounding box center [521, 52] width 44 height 7
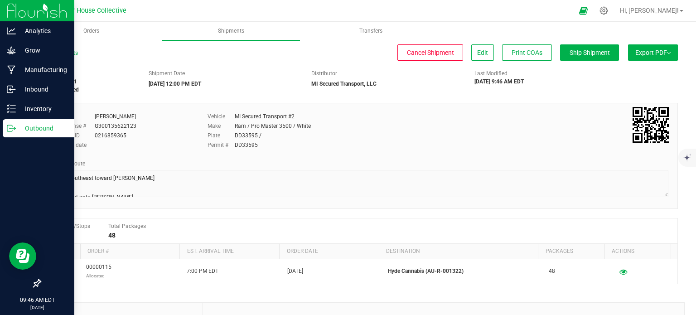
click at [10, 130] on icon at bounding box center [11, 128] width 9 height 9
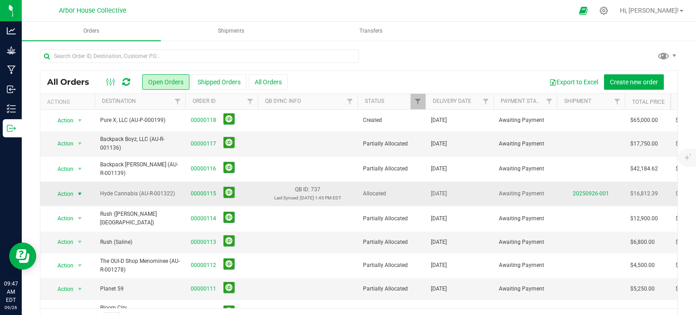
click at [82, 192] on span "select" at bounding box center [79, 193] width 7 height 7
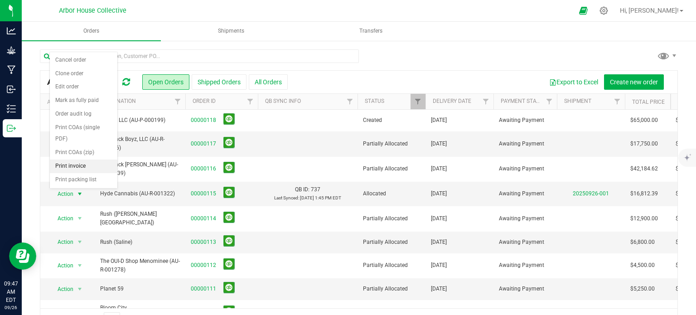
click at [89, 165] on li "Print invoice" at bounding box center [84, 167] width 68 height 14
